Goal: Task Accomplishment & Management: Manage account settings

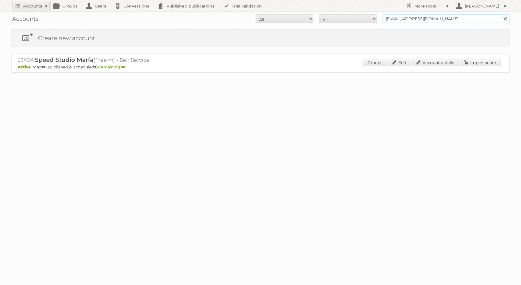
click at [404, 19] on input "juliespeed@gmail.com" at bounding box center [445, 18] width 127 height 9
paste input "eroen.huijbregts@sawiday"
type input "[PERSON_NAME][EMAIL_ADDRESS][DOMAIN_NAME]"
click at [500, 14] on input "Search" at bounding box center [504, 18] width 9 height 9
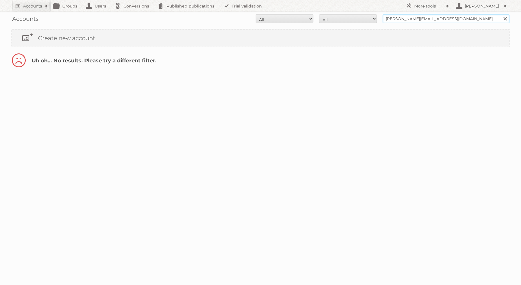
click at [403, 17] on input "[PERSON_NAME][EMAIL_ADDRESS][DOMAIN_NAME]" at bounding box center [445, 18] width 127 height 9
click at [500, 14] on input "Search" at bounding box center [504, 18] width 9 height 9
click at [130, 7] on link "Conversions" at bounding box center [133, 6] width 43 height 12
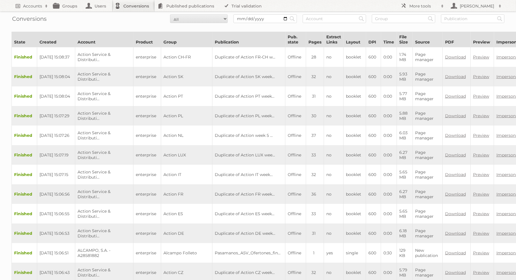
click at [139, 4] on link "Conversions" at bounding box center [133, 6] width 43 height 12
click at [105, 8] on link "Users" at bounding box center [97, 6] width 29 height 12
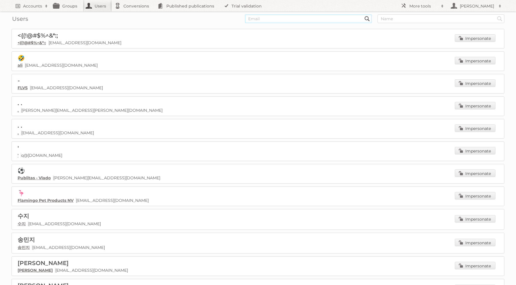
click at [335, 18] on input "text" at bounding box center [308, 18] width 127 height 9
paste input "[PERSON_NAME][EMAIL_ADDRESS][DOMAIN_NAME]"
type input "[PERSON_NAME][EMAIL_ADDRESS][DOMAIN_NAME]"
click at [363, 14] on input "Search" at bounding box center [367, 18] width 9 height 9
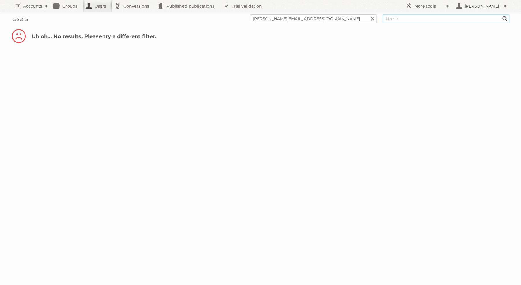
click at [398, 16] on input "text" at bounding box center [445, 18] width 127 height 9
type input "[PERSON_NAME]"
click at [368, 14] on input "Search" at bounding box center [372, 18] width 9 height 9
click at [375, 18] on link at bounding box center [372, 18] width 9 height 9
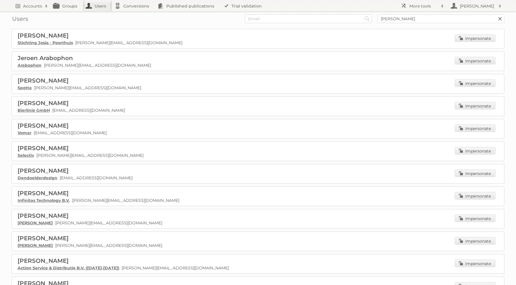
click at [363, 14] on input "Search" at bounding box center [367, 18] width 9 height 9
click at [401, 19] on input "[PERSON_NAME]" at bounding box center [441, 18] width 127 height 9
paste input "[PERSON_NAME][EMAIL_ADDRESS][DOMAIN_NAME]"
type input "Jeroen Huijbregts"
click at [363, 14] on input "Search" at bounding box center [367, 18] width 9 height 9
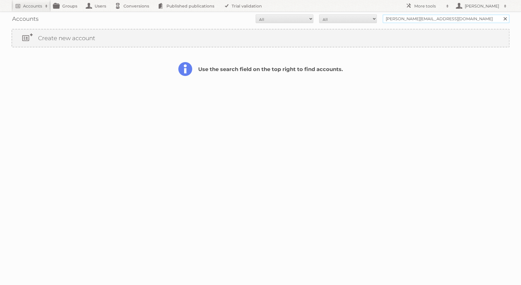
click at [405, 18] on input "jeroen.huijbregts@sawiday.com" at bounding box center [445, 18] width 127 height 9
paste input "2327531"
type input "2327531"
click at [500, 14] on input "Search" at bounding box center [504, 18] width 9 height 9
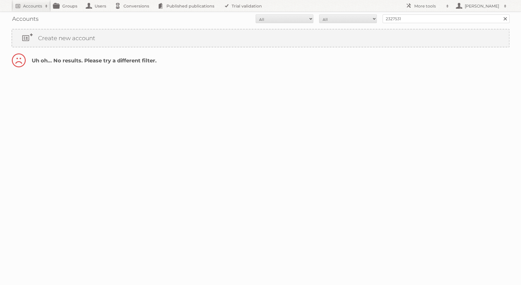
click at [172, 12] on div "Accounts All Active Expired Pending All Paid Trials Self service 2327531 Search" at bounding box center [261, 19] width 498 height 14
click at [400, 17] on input "2327531" at bounding box center [445, 18] width 127 height 9
paste input "Sanitairwinkel"
type input "Sanitairwinkel"
click at [500, 14] on input "Search" at bounding box center [504, 18] width 9 height 9
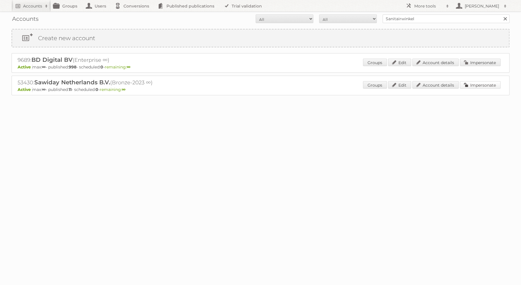
click at [475, 83] on link "Impersonate" at bounding box center [480, 84] width 41 height 7
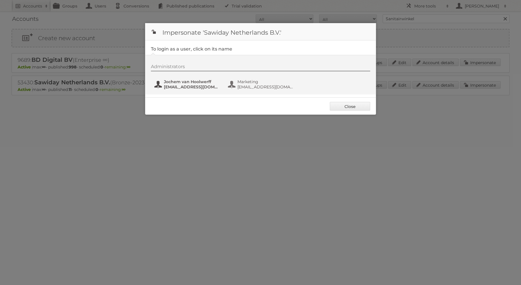
click at [185, 89] on button "Jochem van Hoolwerff jochem.van.hoolwerff@rorix.nl" at bounding box center [188, 84] width 68 height 12
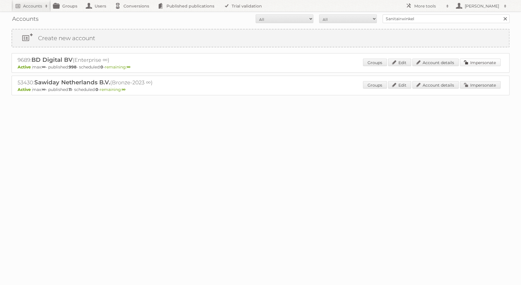
click at [485, 59] on link "Impersonate" at bounding box center [480, 62] width 41 height 7
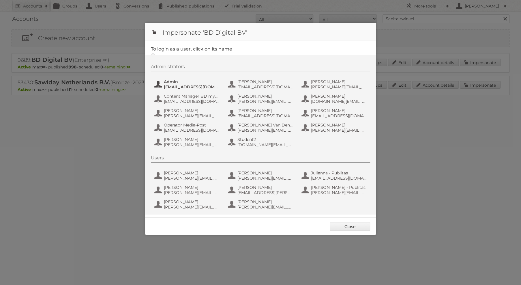
click at [213, 90] on button "Admin admin@agilys.com" at bounding box center [188, 84] width 68 height 12
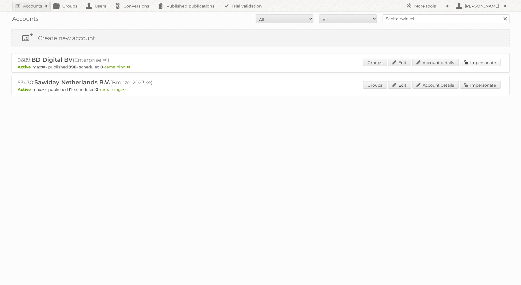
click at [469, 65] on link "Impersonate" at bounding box center [480, 62] width 41 height 7
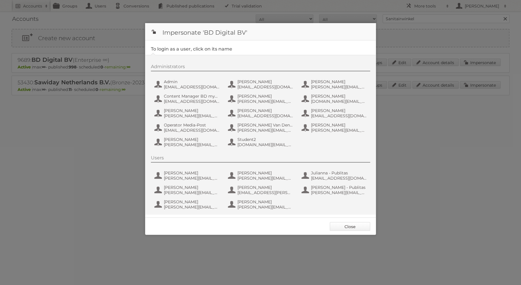
click at [354, 228] on link "Close" at bounding box center [350, 226] width 40 height 9
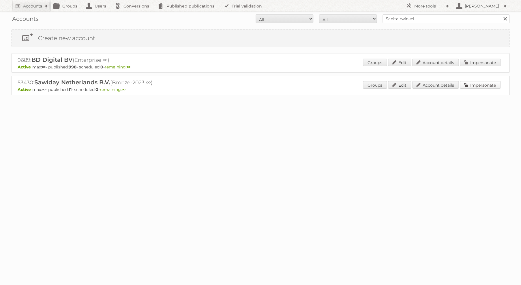
click at [488, 84] on link "Impersonate" at bounding box center [480, 84] width 41 height 7
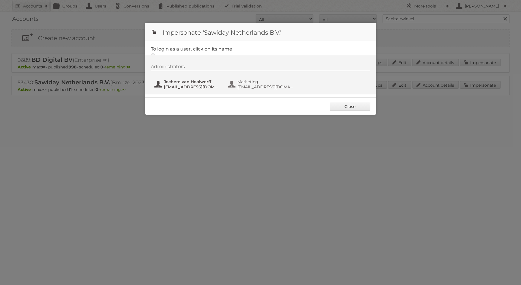
click at [191, 87] on span "jochem.van.hoolwerff@rorix.nl" at bounding box center [192, 86] width 56 height 5
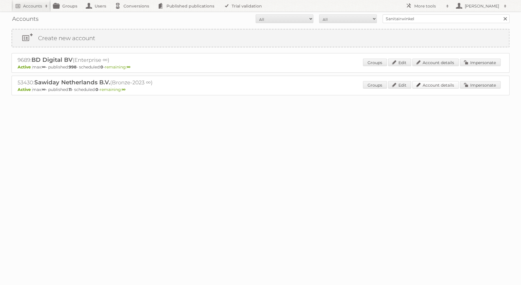
click at [442, 84] on link "Account details" at bounding box center [435, 84] width 46 height 7
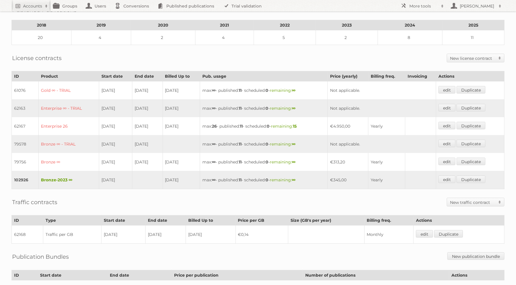
scroll to position [104, 0]
